Goal: Task Accomplishment & Management: Manage account settings

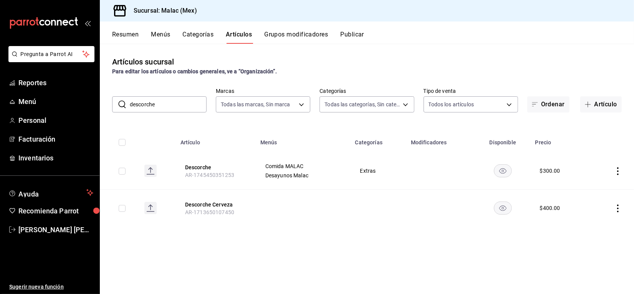
click at [171, 108] on input "descorche" at bounding box center [168, 104] width 77 height 15
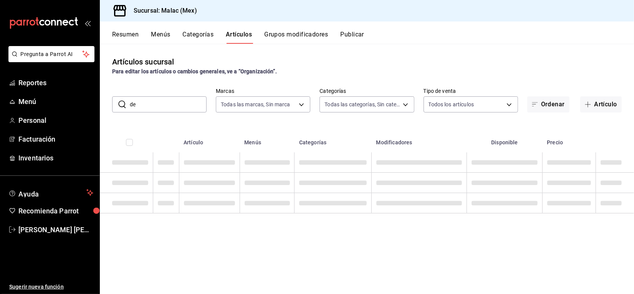
type input "d"
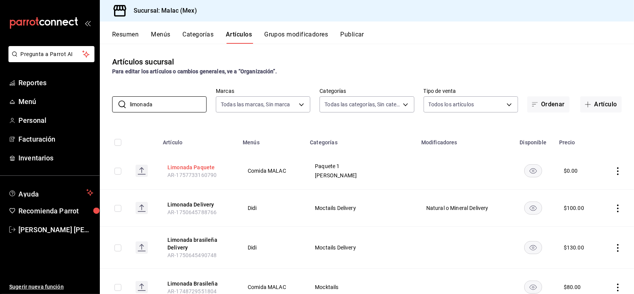
type input "limonada"
click at [205, 165] on button "Limonada Paquete" at bounding box center [197, 167] width 61 height 8
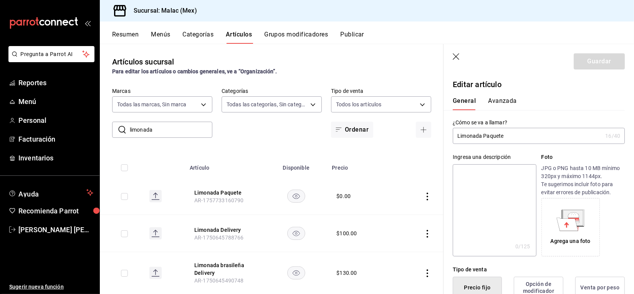
click at [505, 102] on button "Avanzada" at bounding box center [502, 103] width 29 height 13
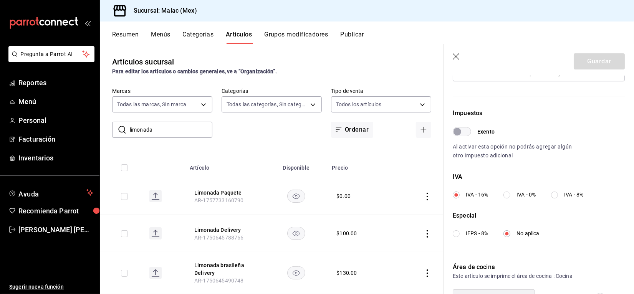
scroll to position [248, 0]
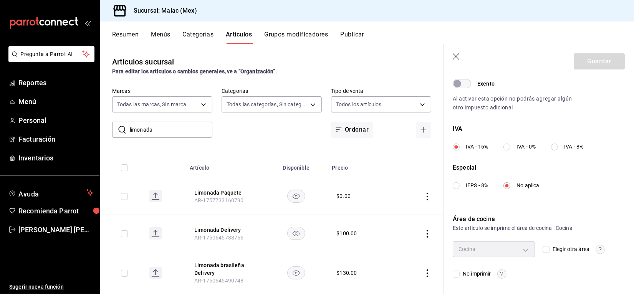
click at [521, 250] on div "Cocina" at bounding box center [493, 248] width 82 height 15
click at [544, 250] on input "Elegir otra área" at bounding box center [545, 249] width 7 height 7
checkbox input "true"
click at [519, 254] on body "Pregunta a Parrot AI Reportes Menú Personal Facturación Inventarios Ayuda Recom…" at bounding box center [317, 147] width 634 height 294
click at [482, 267] on span "Barra" at bounding box center [498, 267] width 52 height 8
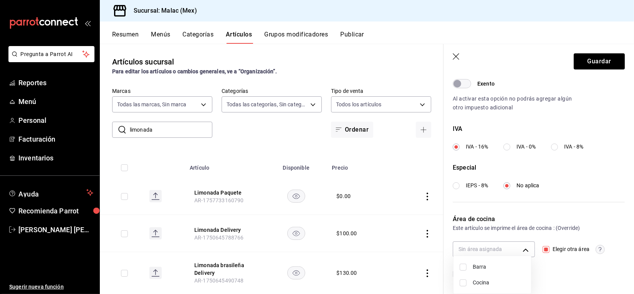
type input "dfebb260-ea92-48fe-9a7f-a963f6d4e49d"
checkbox input "true"
click at [547, 271] on div at bounding box center [317, 147] width 634 height 294
click at [586, 68] on button "Guardar" at bounding box center [598, 61] width 51 height 16
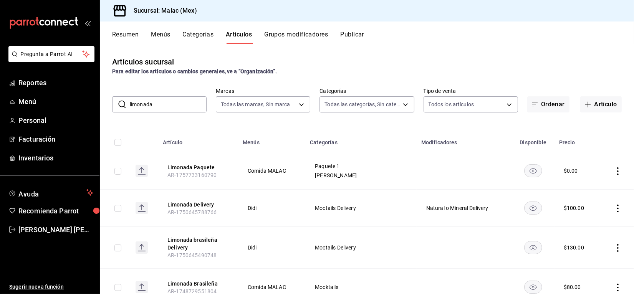
click at [358, 204] on td "Moctails Delivery" at bounding box center [360, 208] width 111 height 37
